Goal: Task Accomplishment & Management: Manage account settings

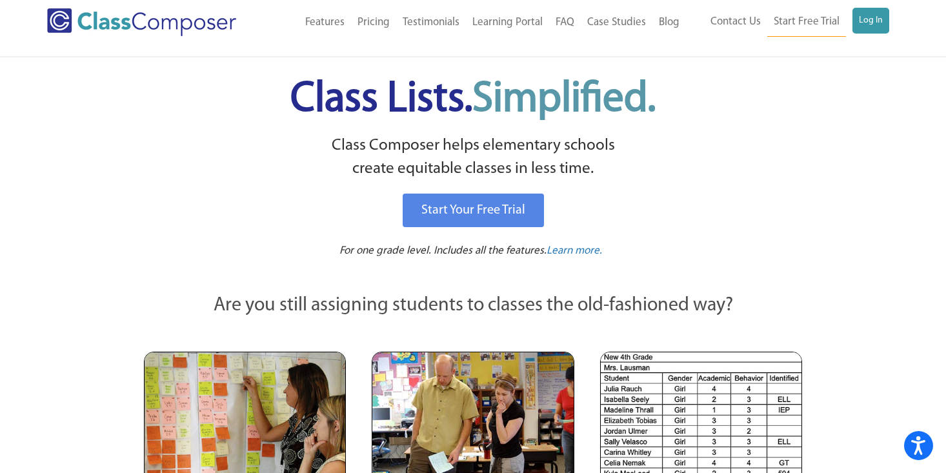
scroll to position [13, 0]
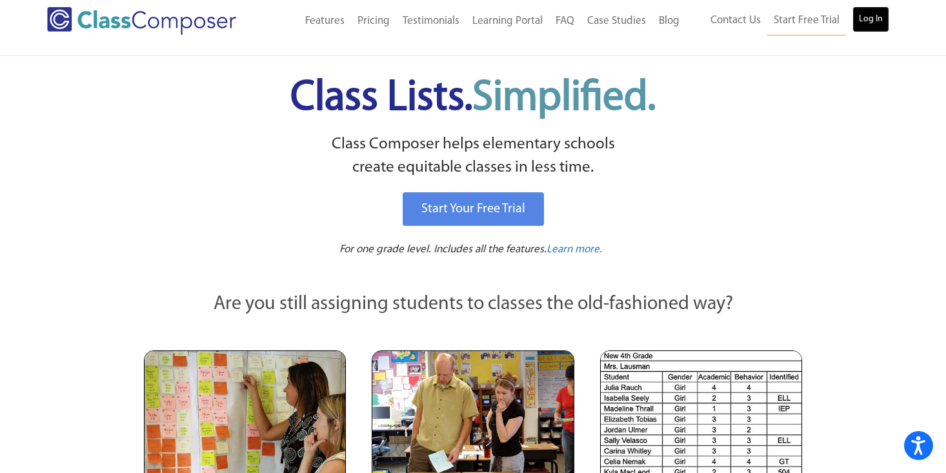
click at [874, 10] on link "Log In" at bounding box center [871, 19] width 37 height 26
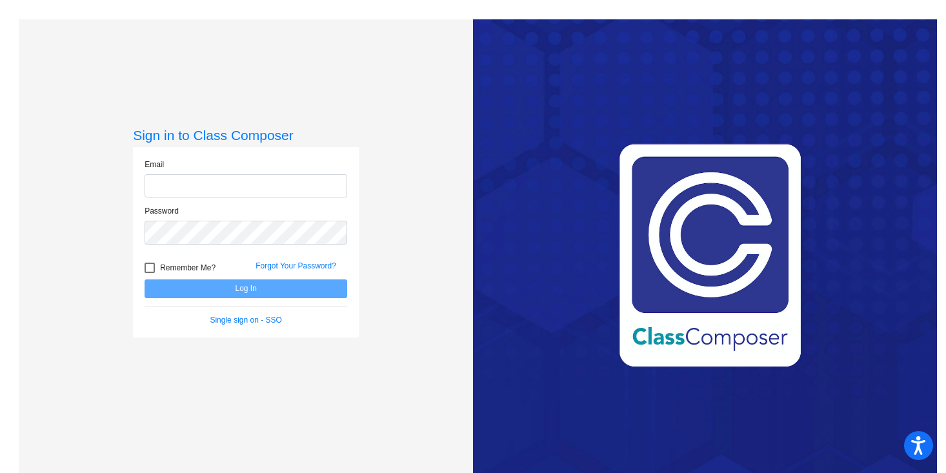
type input "[EMAIL_ADDRESS][DOMAIN_NAME]"
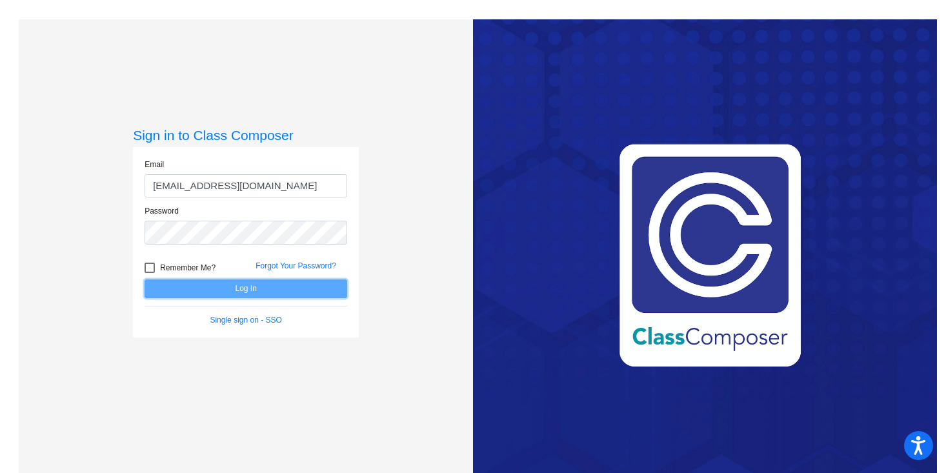
click at [243, 292] on button "Log In" at bounding box center [246, 289] width 203 height 19
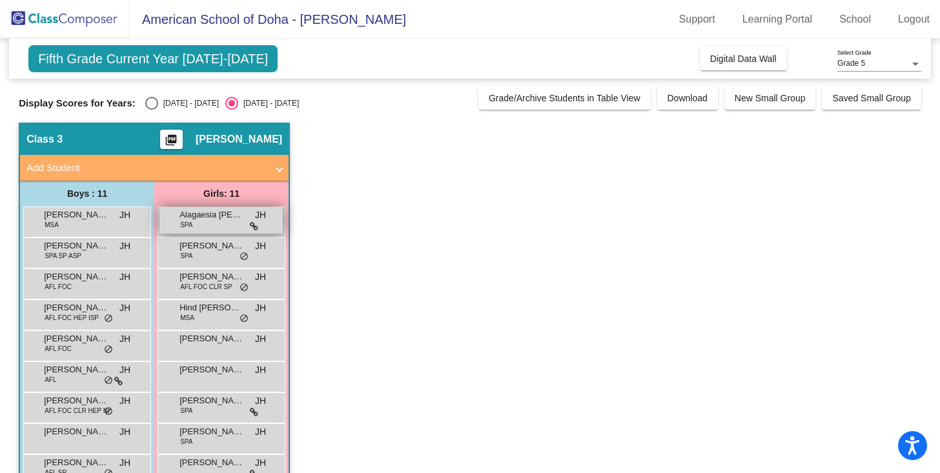
click at [216, 219] on span "Alagaesia [PERSON_NAME]" at bounding box center [211, 215] width 65 height 13
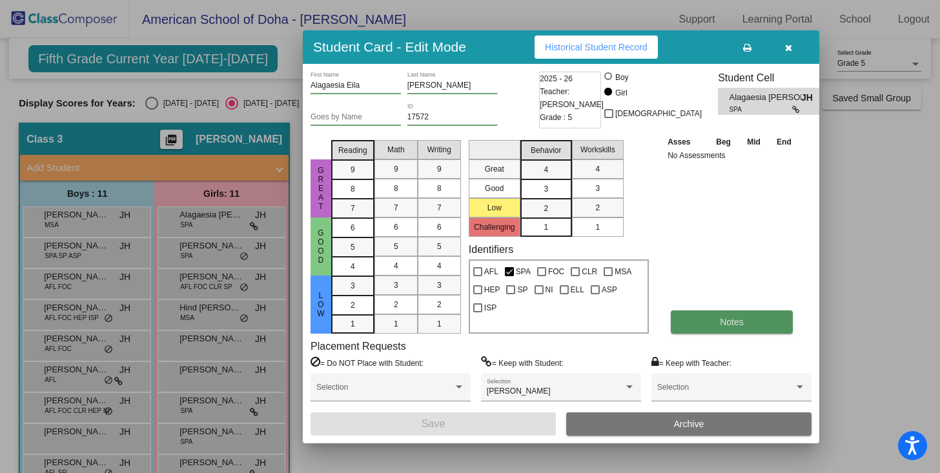
click at [737, 329] on button "Notes" at bounding box center [732, 322] width 122 height 23
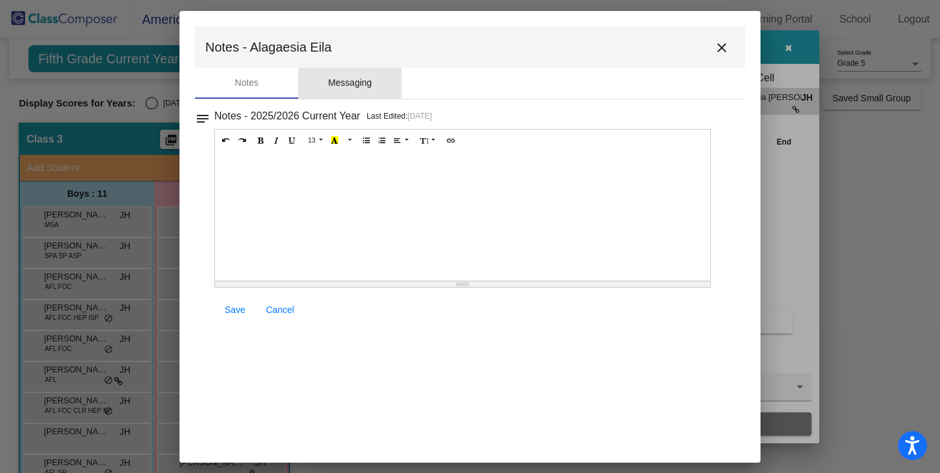
click at [359, 84] on div "Messaging" at bounding box center [350, 83] width 44 height 14
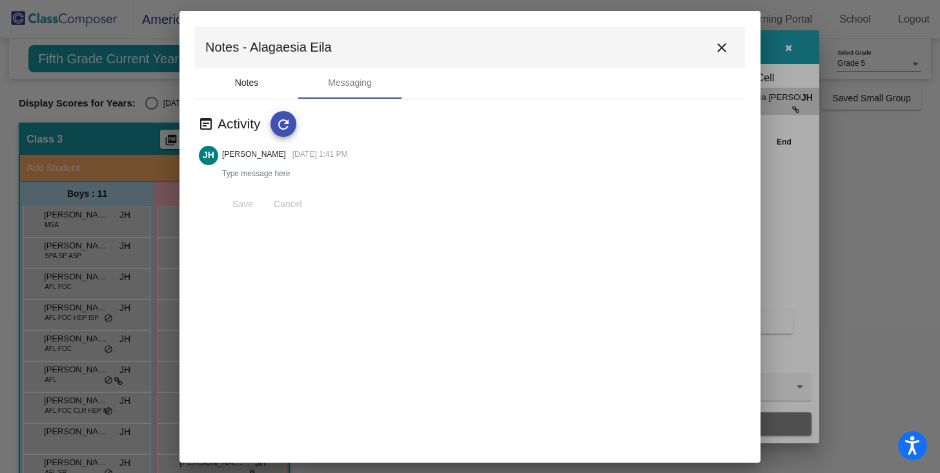
click at [247, 88] on div "Notes" at bounding box center [247, 83] width 24 height 14
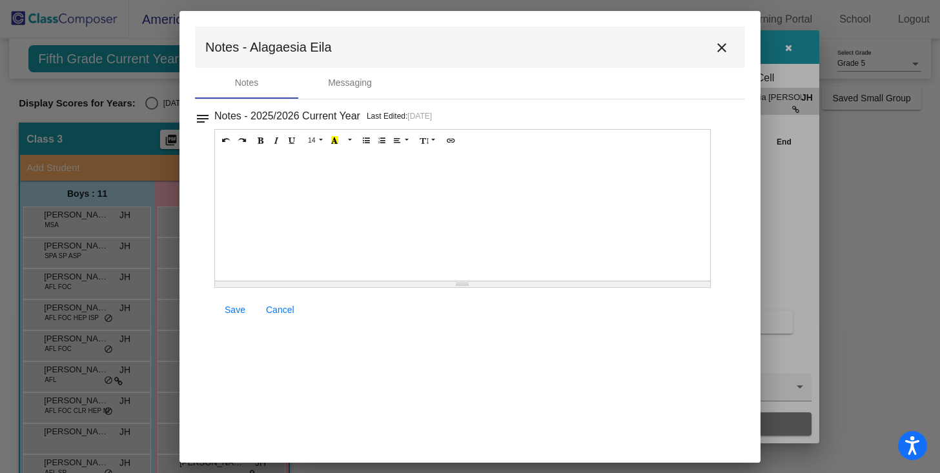
click at [202, 120] on mat-icon "notes" at bounding box center [202, 114] width 15 height 15
click at [728, 46] on mat-icon "close" at bounding box center [721, 47] width 15 height 15
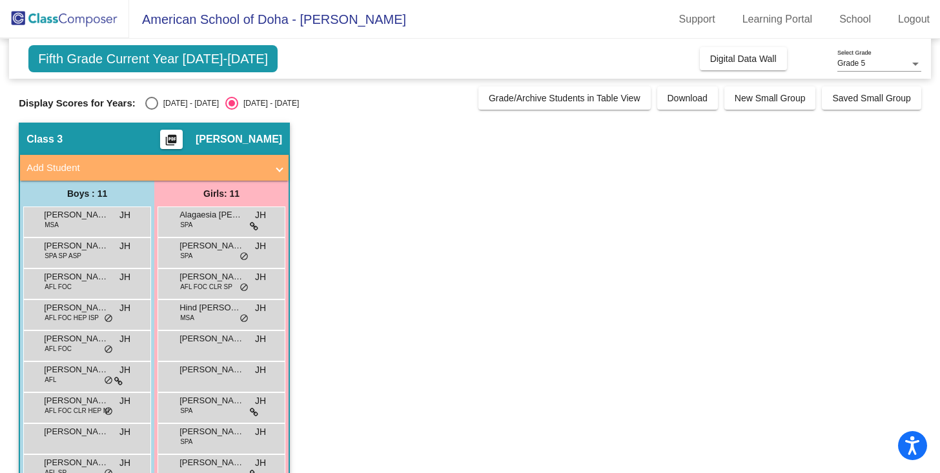
click at [148, 105] on div "Select an option" at bounding box center [151, 103] width 13 height 13
click at [151, 110] on input "2024 - 2025" at bounding box center [151, 110] width 1 height 1
radio input "true"
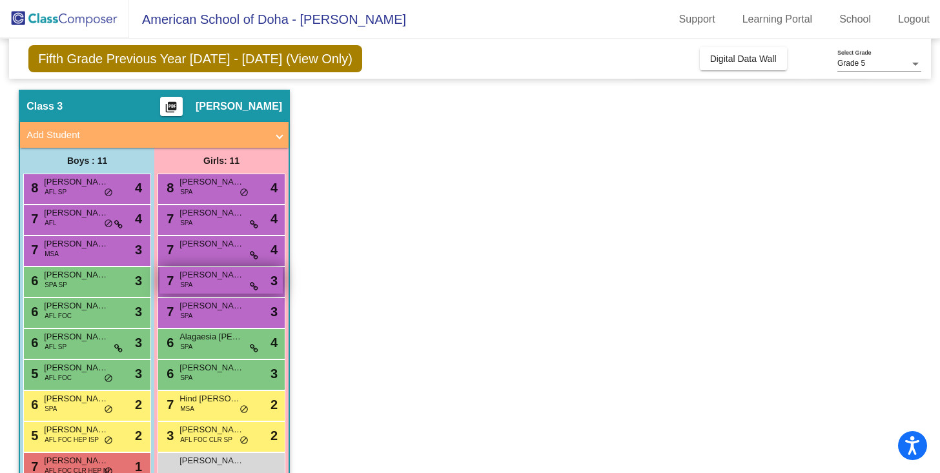
scroll to position [39, 0]
